Goal: Find specific page/section: Find specific page/section

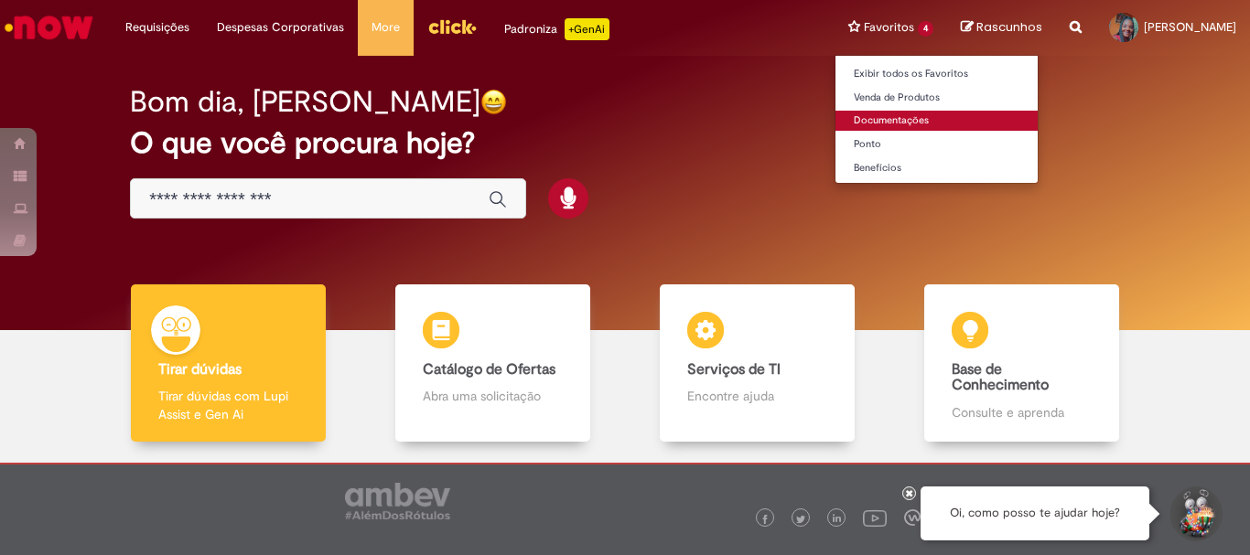
click at [859, 123] on link "Documentações" at bounding box center [936, 121] width 202 height 20
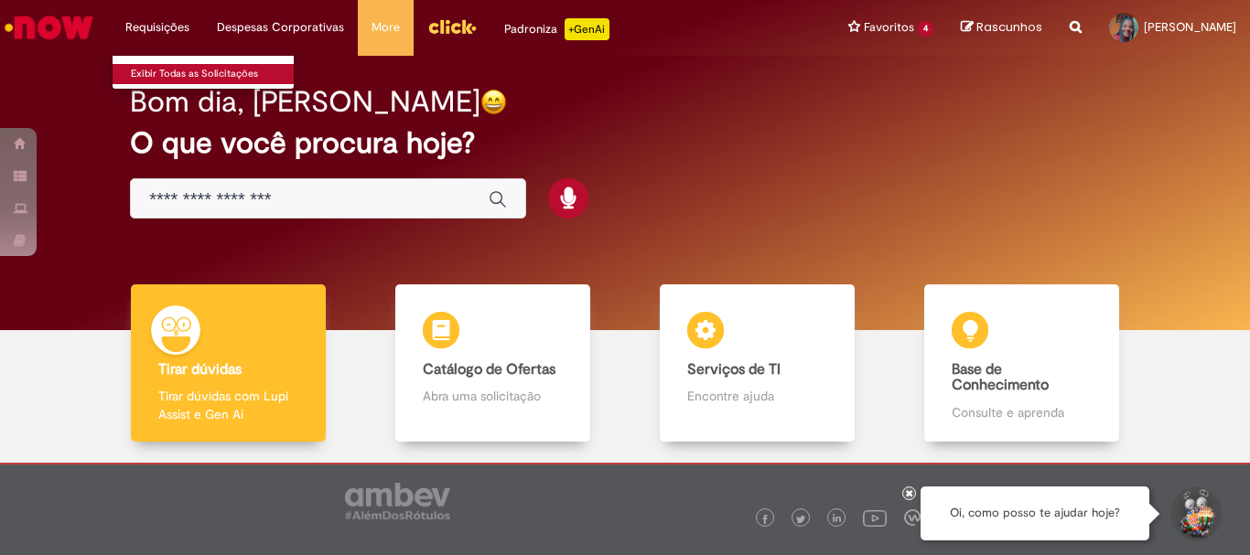
click at [170, 70] on link "Exibir Todas as Solicitações" at bounding box center [213, 74] width 201 height 20
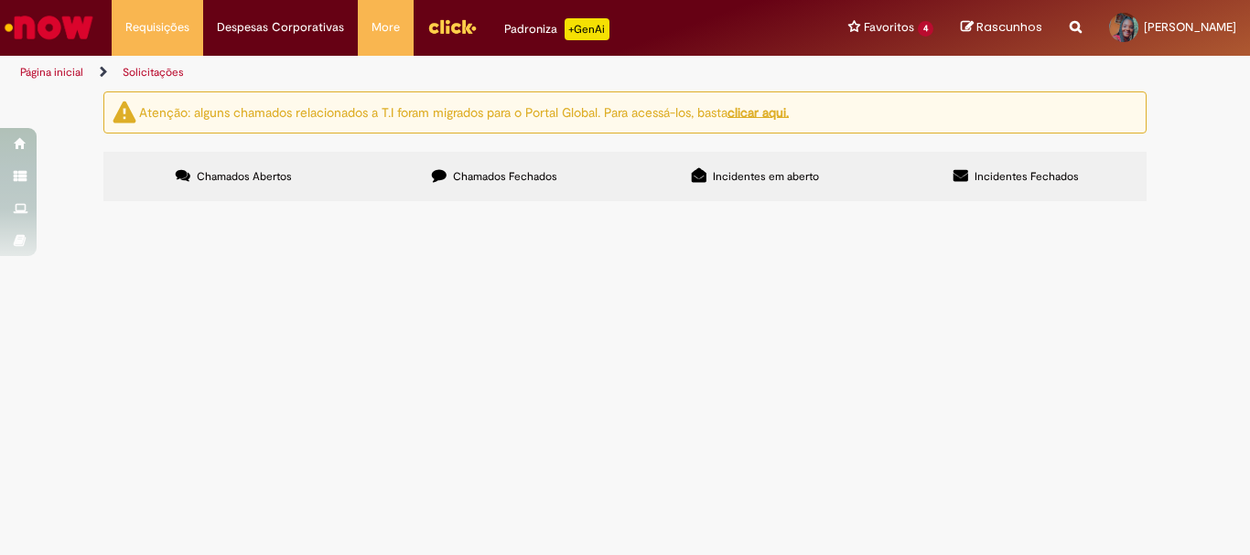
drag, startPoint x: 541, startPoint y: 166, endPoint x: 558, endPoint y: 161, distance: 18.0
click at [541, 164] on label "Chamados Fechados" at bounding box center [494, 176] width 261 height 49
click at [141, 27] on li "Requisições Exibir Todas as Solicitações" at bounding box center [158, 27] width 92 height 55
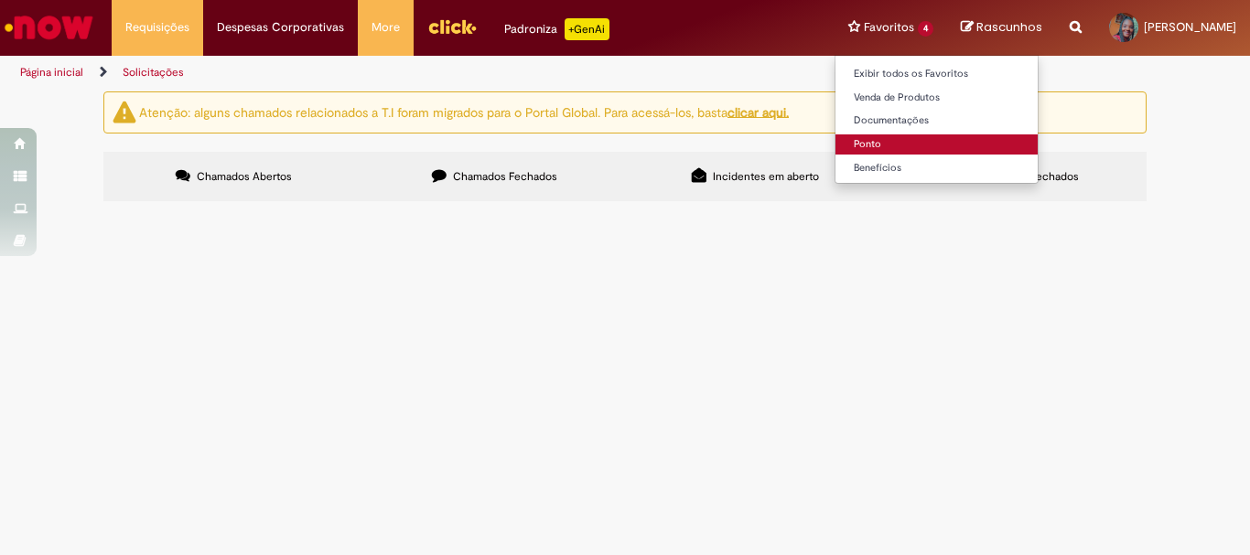
click at [842, 147] on link "Ponto" at bounding box center [936, 145] width 202 height 20
